Goal: Task Accomplishment & Management: Use online tool/utility

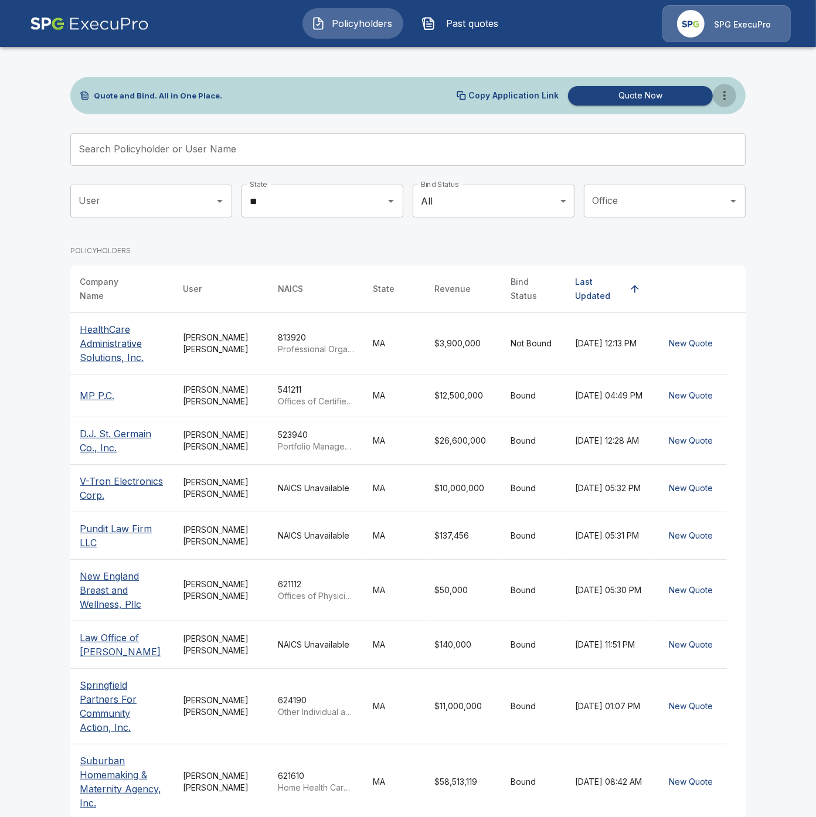
click at [722, 91] on icon "more" at bounding box center [724, 95] width 14 height 14
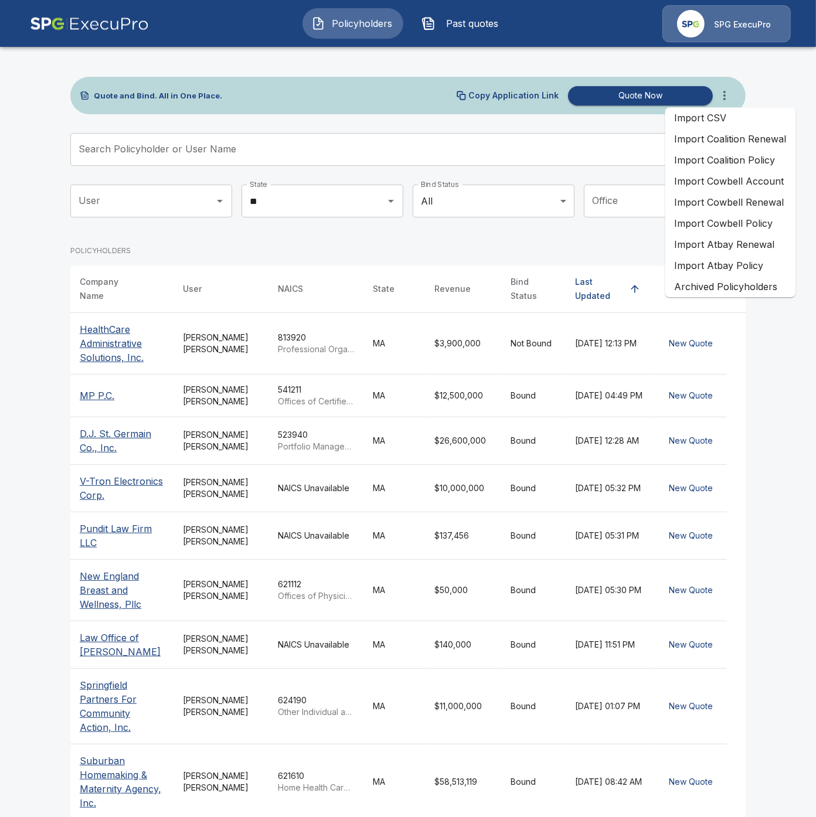
click at [717, 183] on li "Import Cowbell Account" at bounding box center [729, 180] width 131 height 21
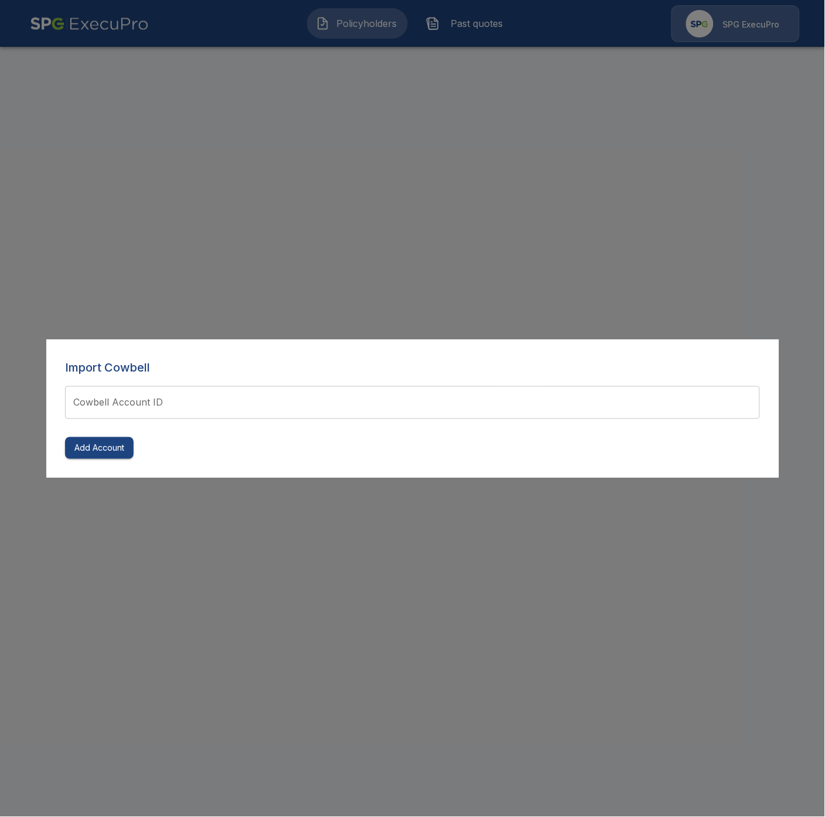
drag, startPoint x: 203, startPoint y: 509, endPoint x: 189, endPoint y: 509, distance: 13.5
click at [189, 509] on div at bounding box center [412, 408] width 825 height 817
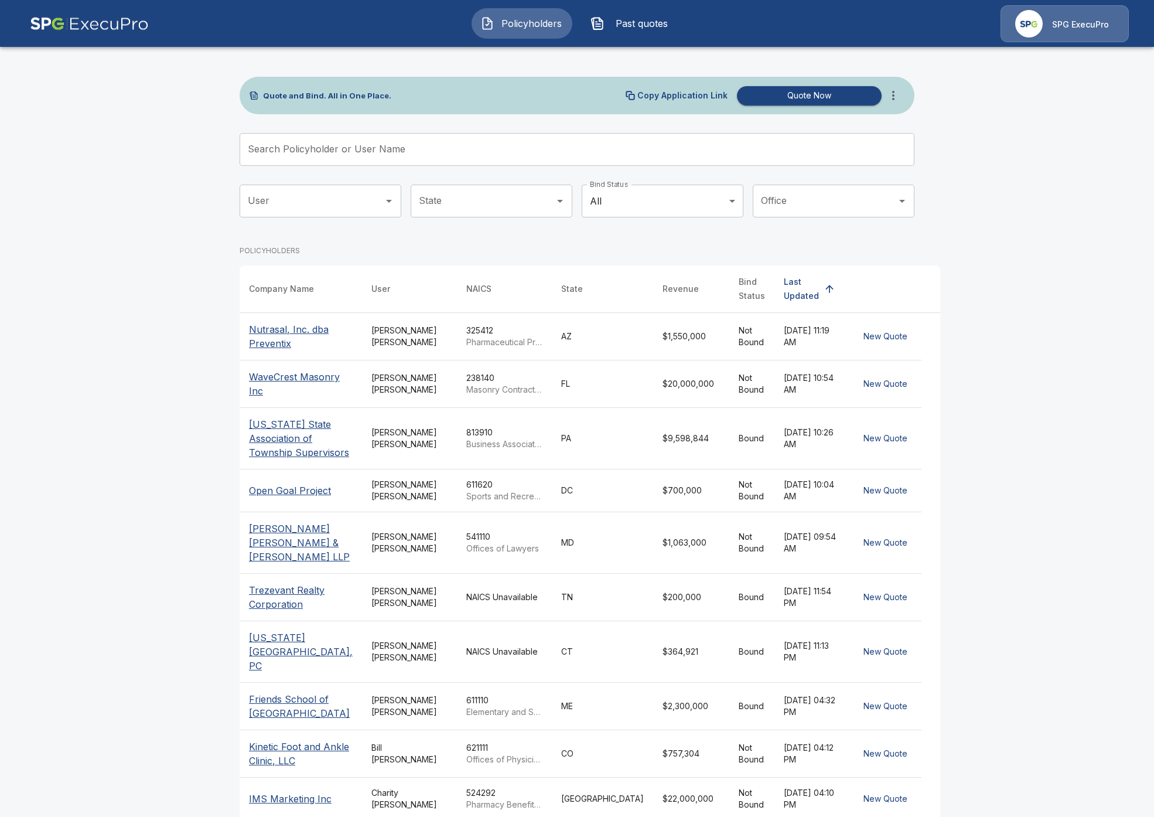
click at [815, 89] on icon "more" at bounding box center [893, 95] width 14 height 14
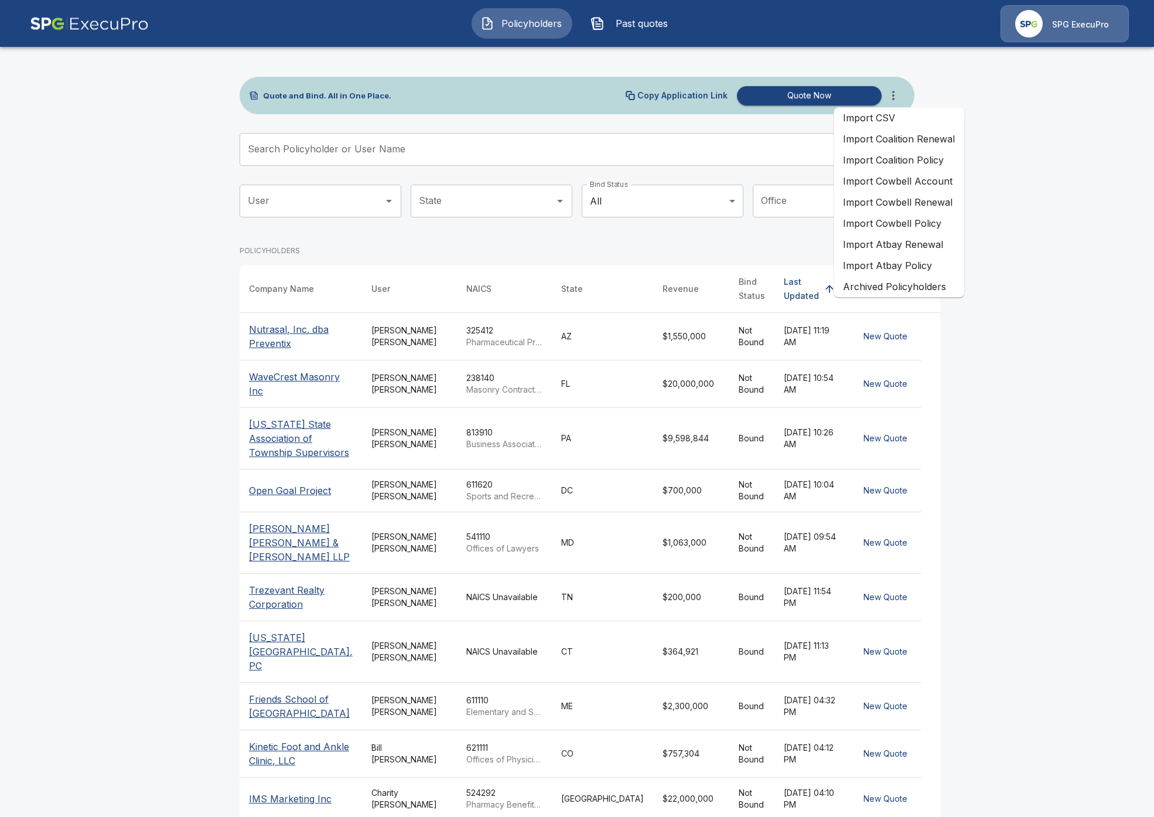
click at [815, 180] on li "Import Cowbell Account" at bounding box center [899, 180] width 131 height 21
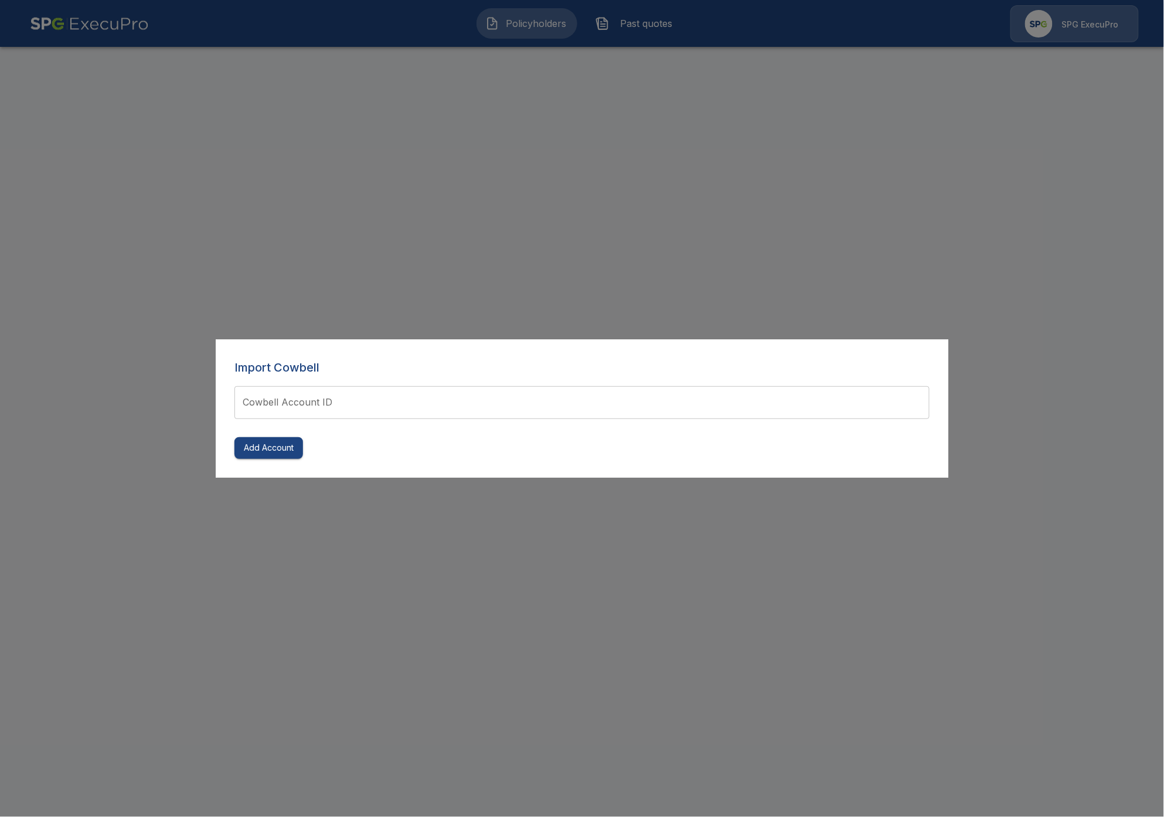
click at [535, 393] on input "Cowbell Account ID" at bounding box center [581, 402] width 695 height 33
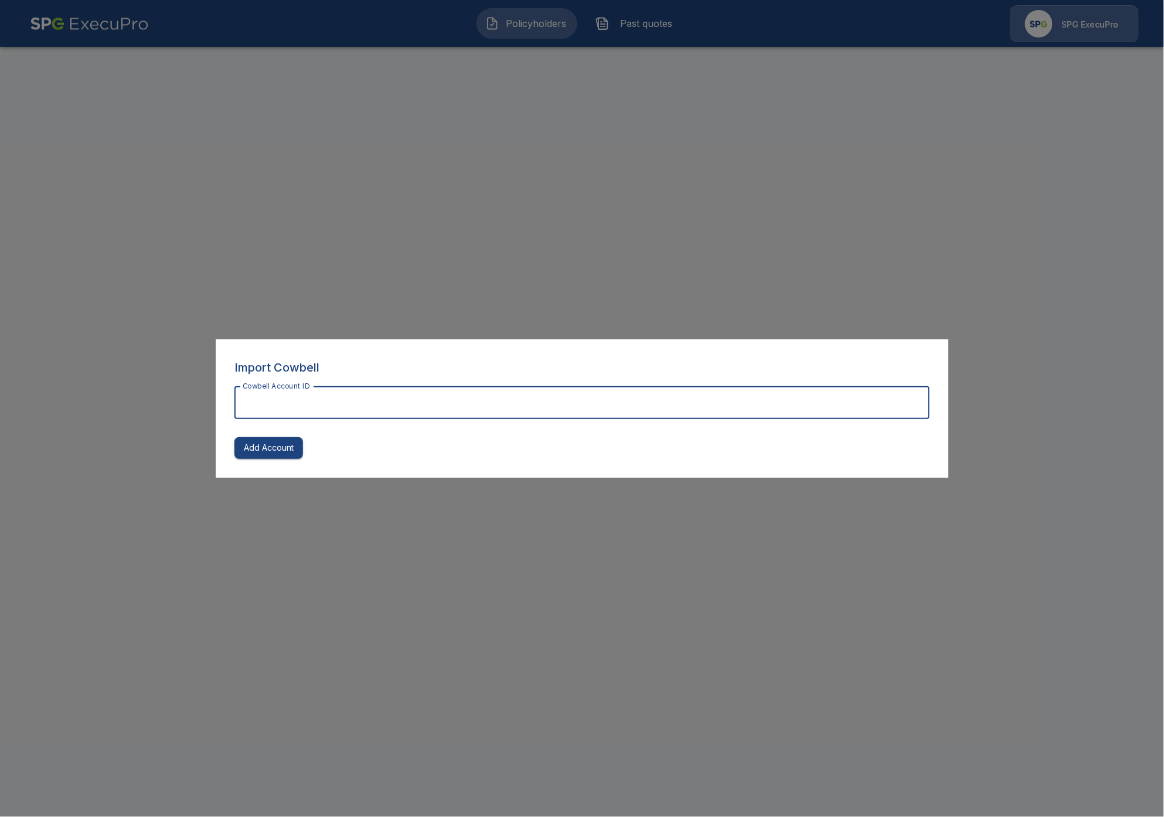
paste input "**********"
type input "**********"
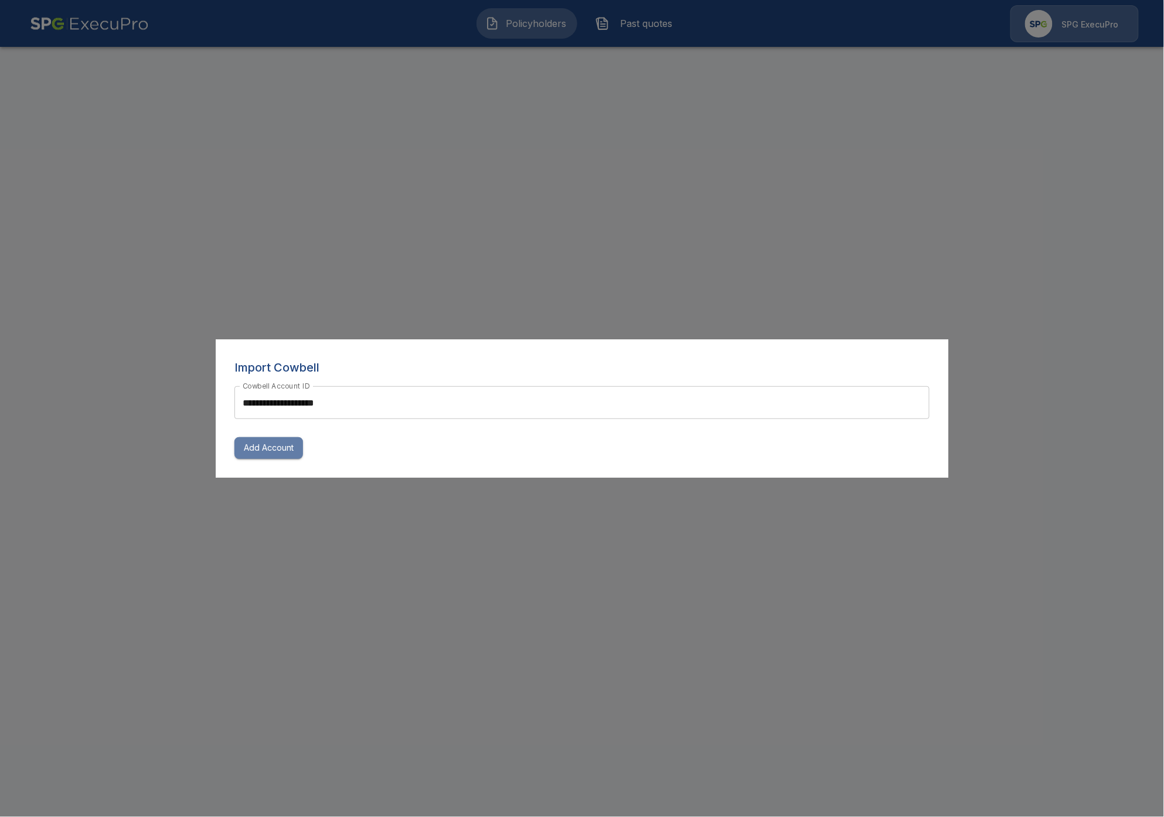
click at [276, 453] on button "Add Account" at bounding box center [268, 448] width 69 height 22
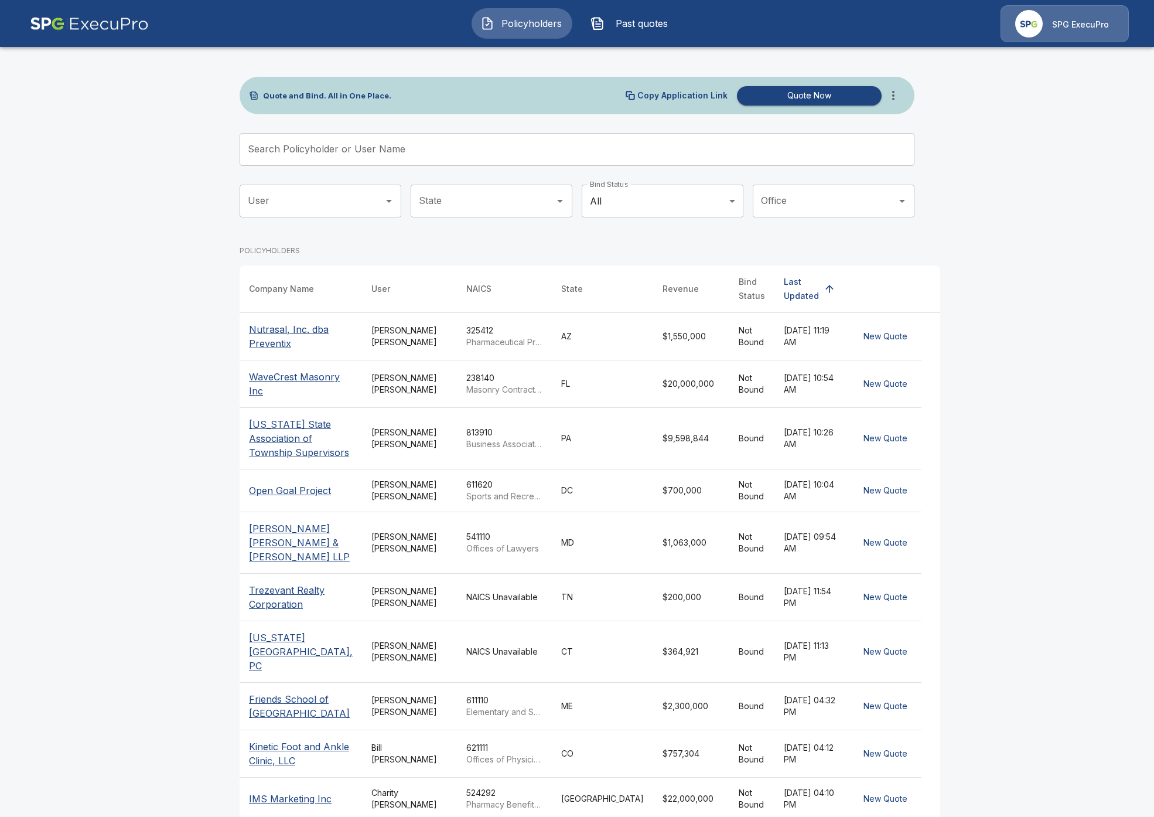
click at [1046, 26] on div "SPG ExecuPro" at bounding box center [1065, 23] width 128 height 37
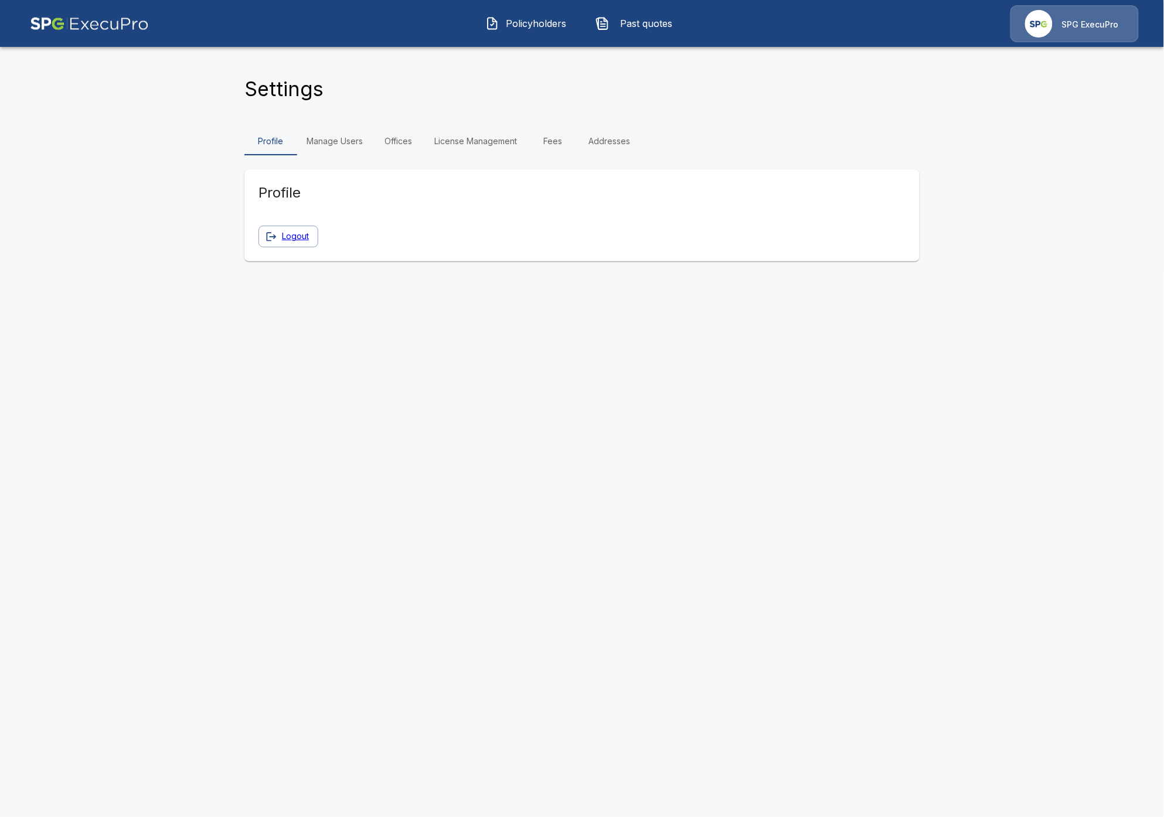
click at [347, 141] on link "Manage Users" at bounding box center [334, 141] width 75 height 28
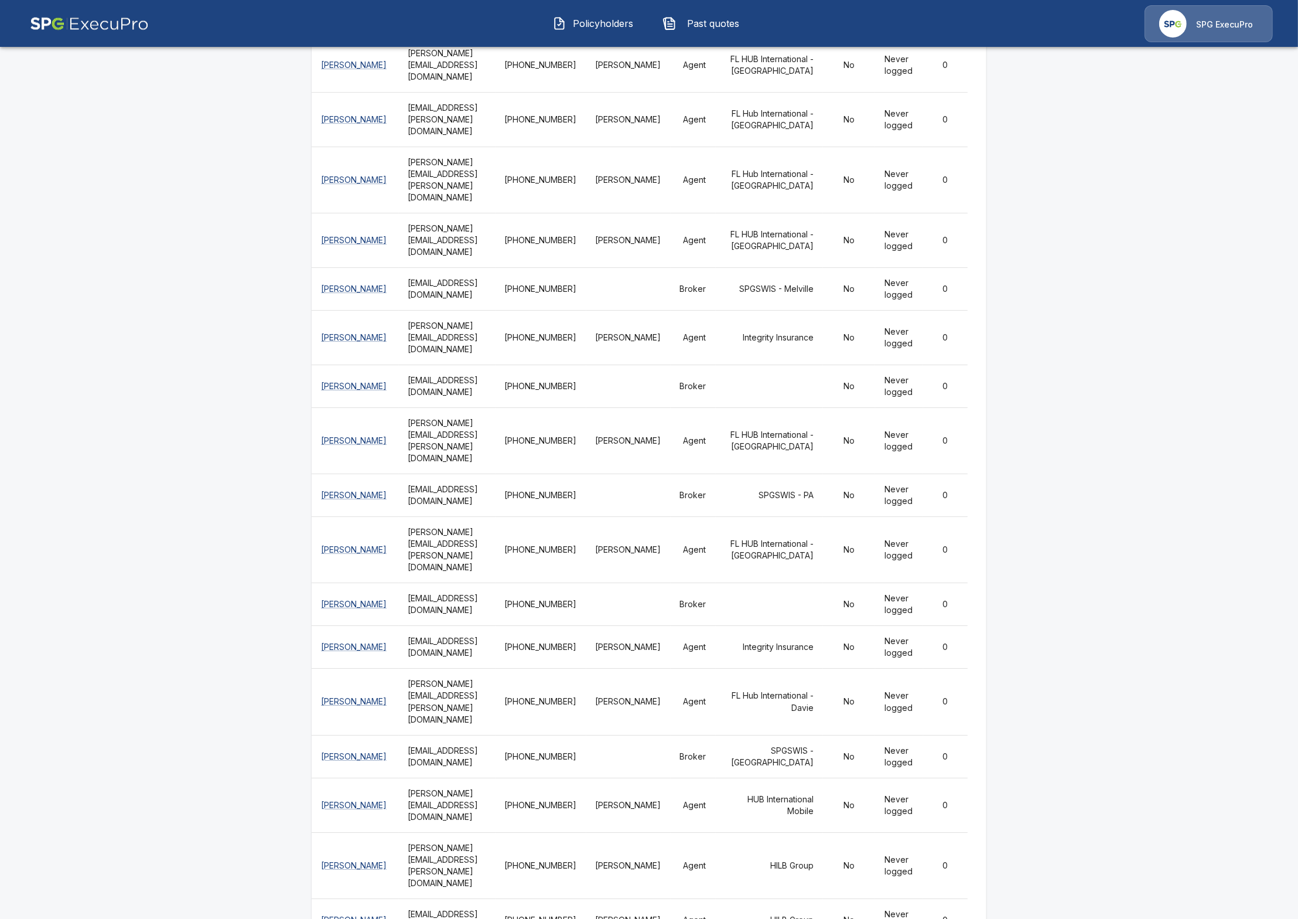
scroll to position [3757, 0]
